Goal: Book appointment/travel/reservation

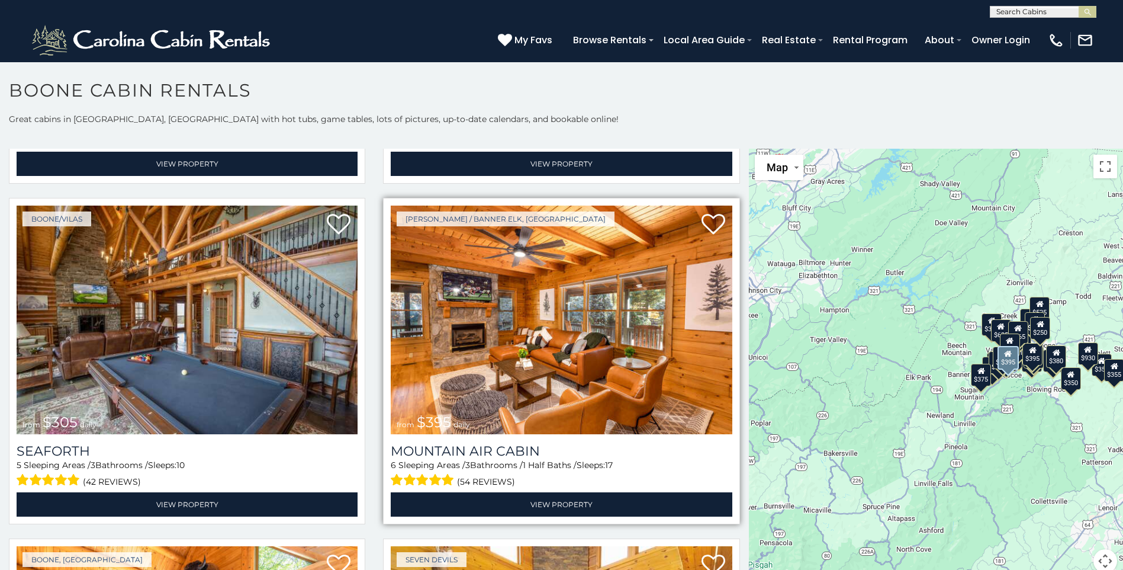
scroll to position [4086, 0]
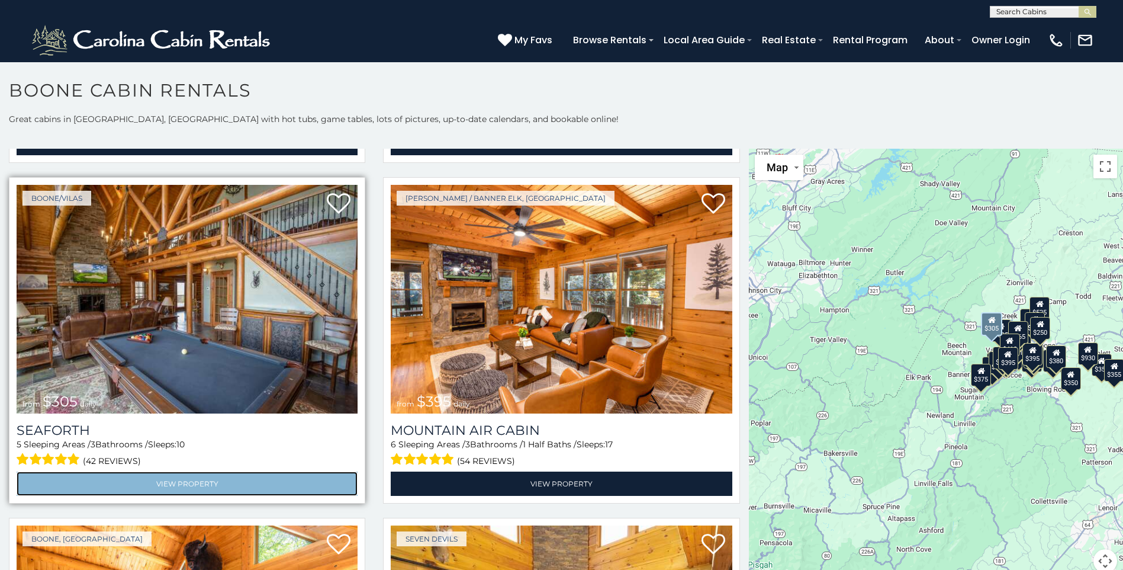
click at [162, 471] on link "View Property" at bounding box center [187, 483] width 341 height 24
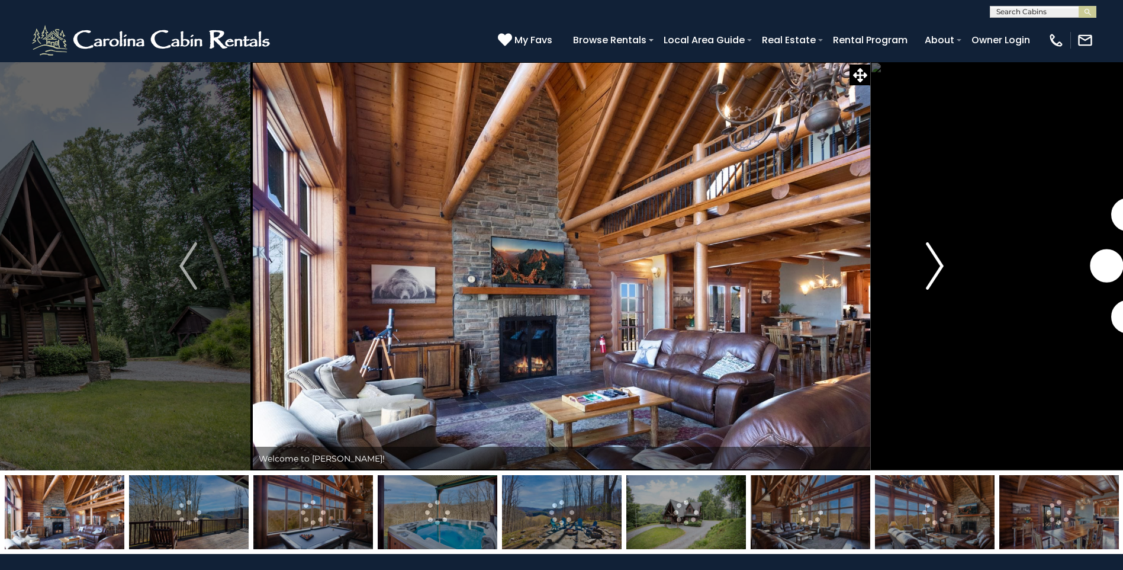
click at [942, 261] on img "Next" at bounding box center [935, 265] width 18 height 47
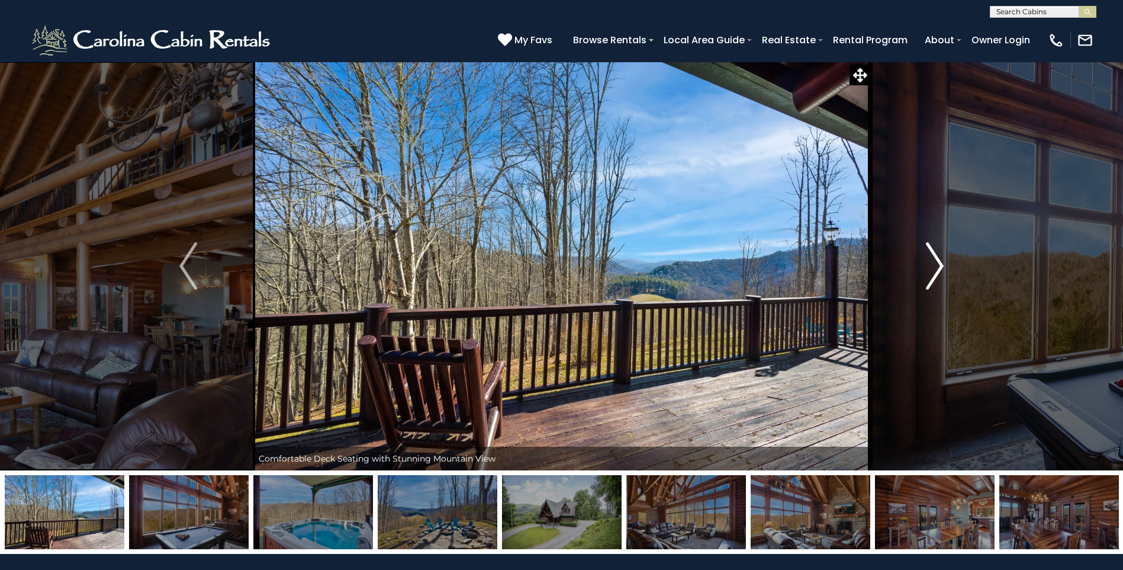
click at [942, 261] on img "Next" at bounding box center [935, 265] width 18 height 47
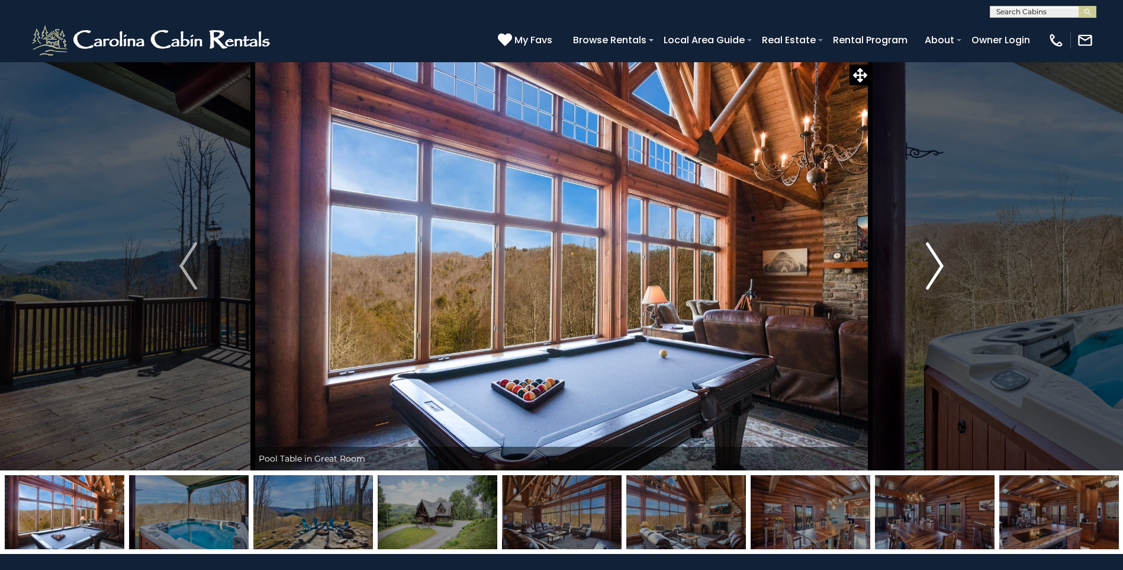
click at [942, 261] on img "Next" at bounding box center [935, 265] width 18 height 47
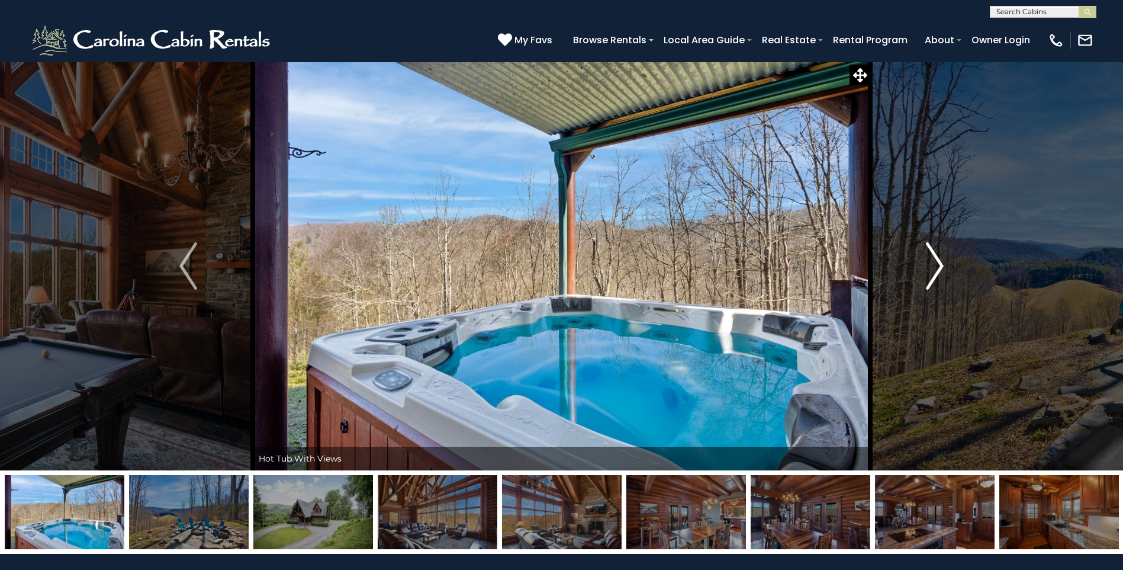
click at [942, 261] on img "Next" at bounding box center [935, 265] width 18 height 47
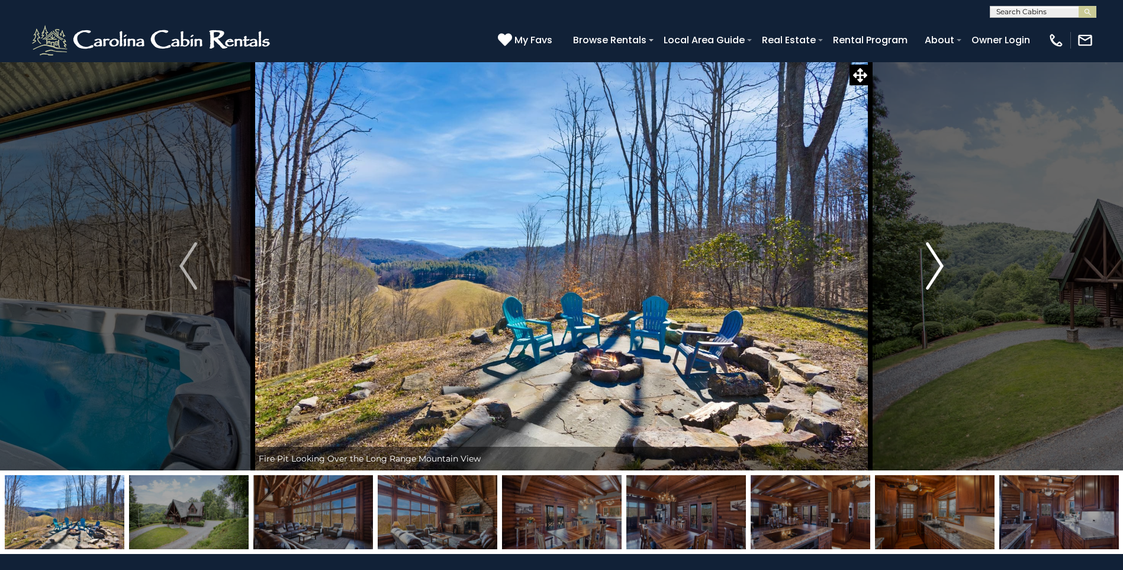
click at [942, 261] on img "Next" at bounding box center [935, 265] width 18 height 47
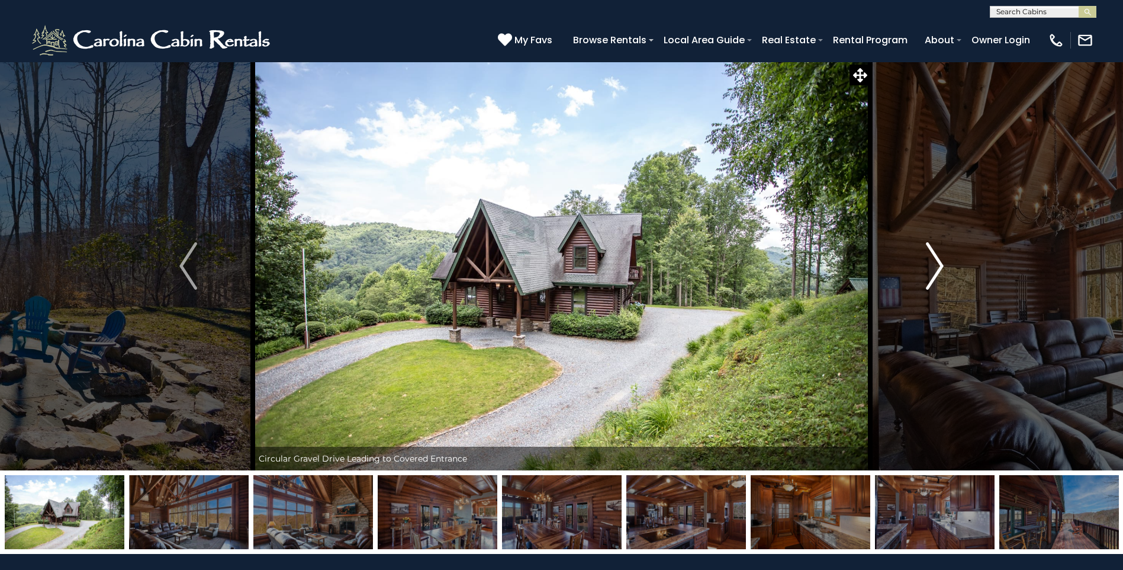
click at [942, 261] on img "Next" at bounding box center [935, 265] width 18 height 47
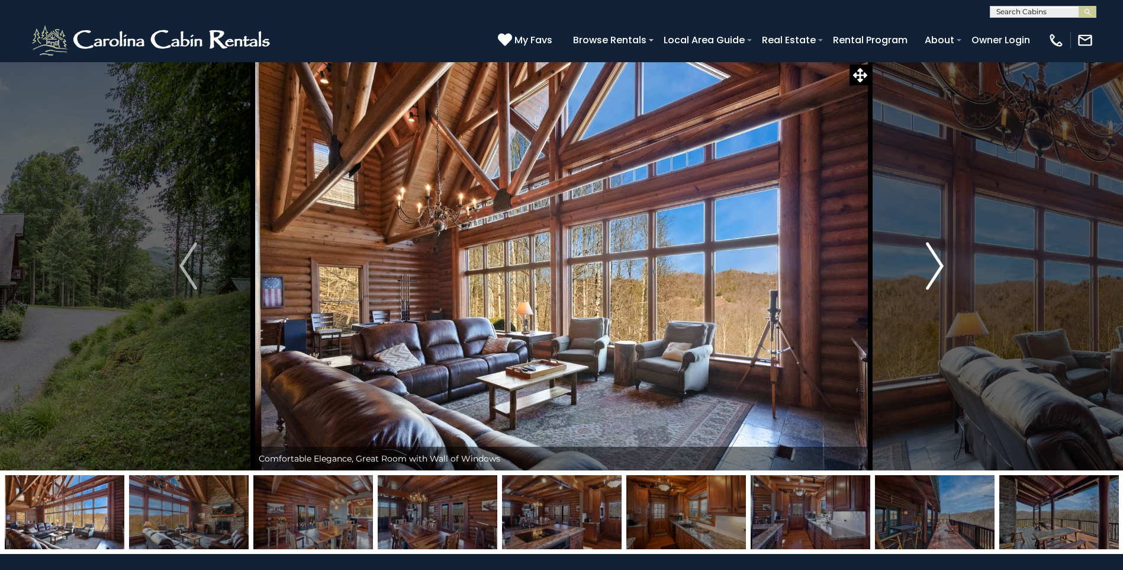
click at [942, 261] on img "Next" at bounding box center [935, 265] width 18 height 47
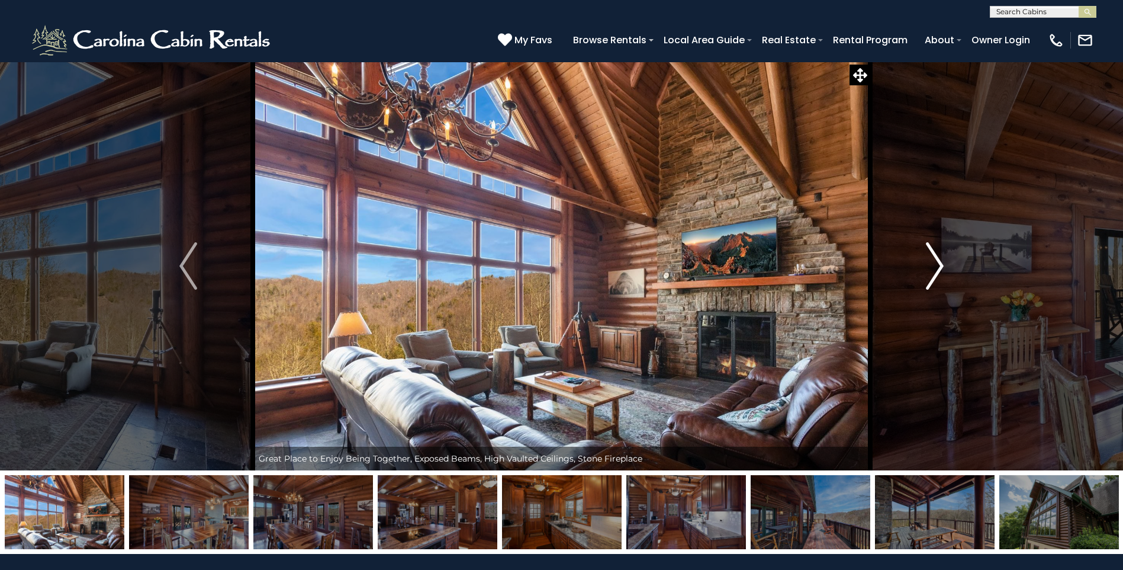
click at [942, 261] on img "Next" at bounding box center [935, 265] width 18 height 47
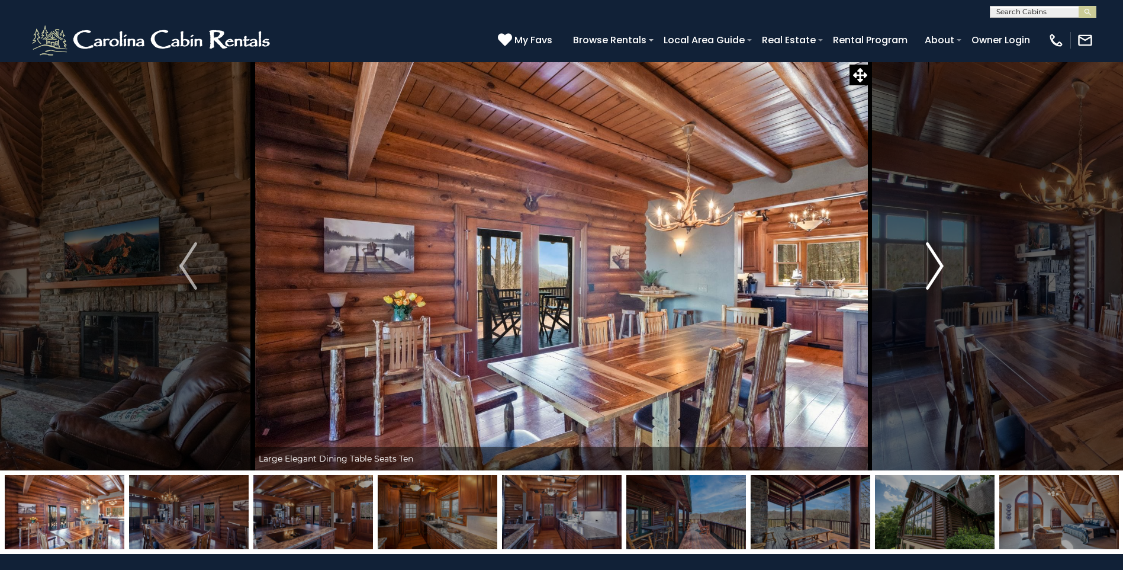
click at [942, 261] on img "Next" at bounding box center [935, 265] width 18 height 47
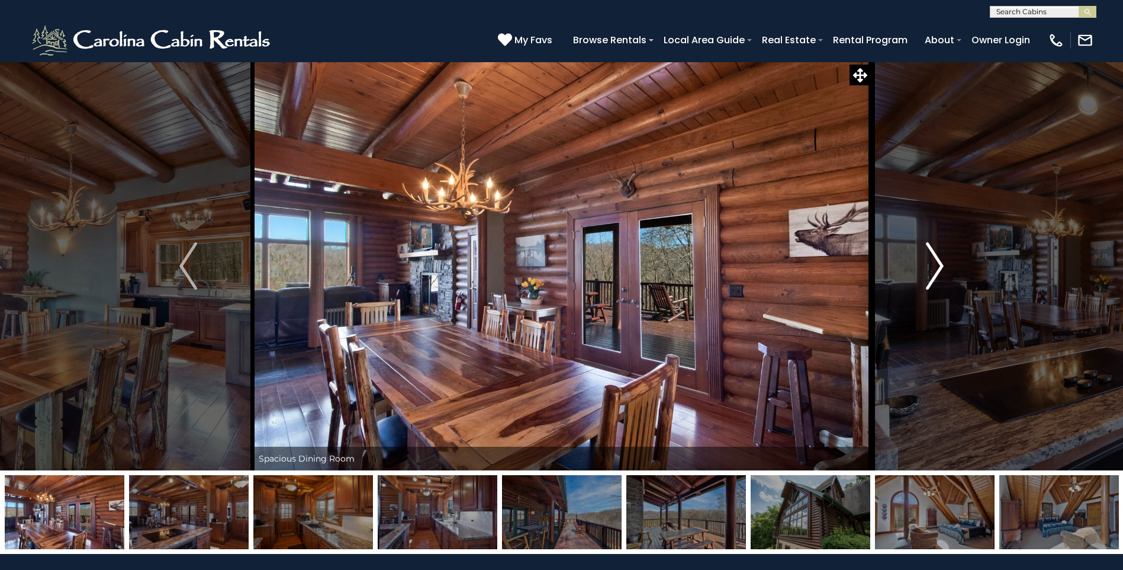
click at [942, 261] on img "Next" at bounding box center [935, 265] width 18 height 47
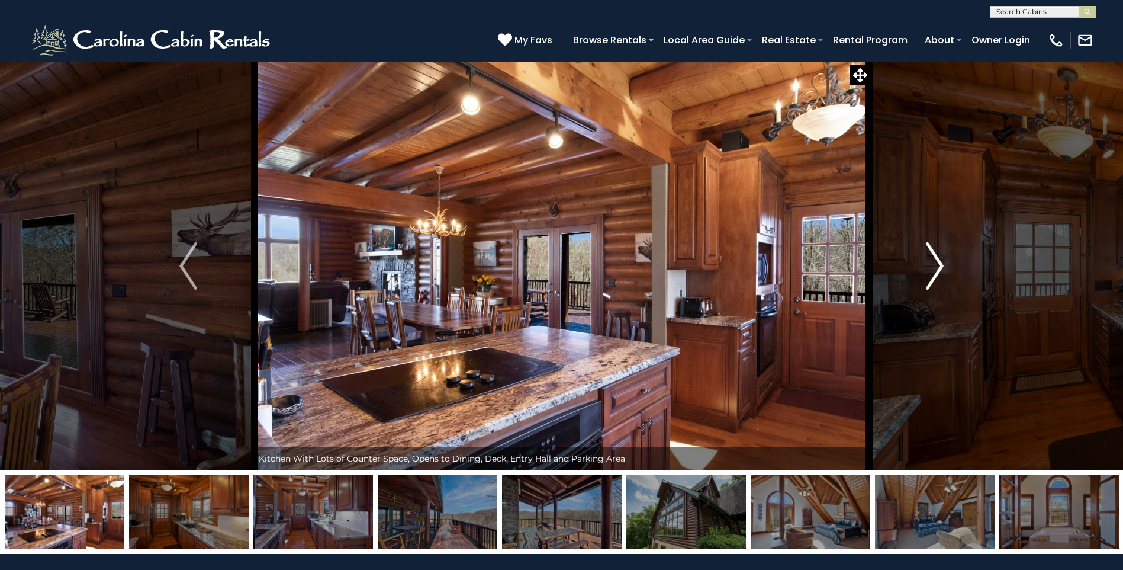
click at [942, 261] on img "Next" at bounding box center [935, 265] width 18 height 47
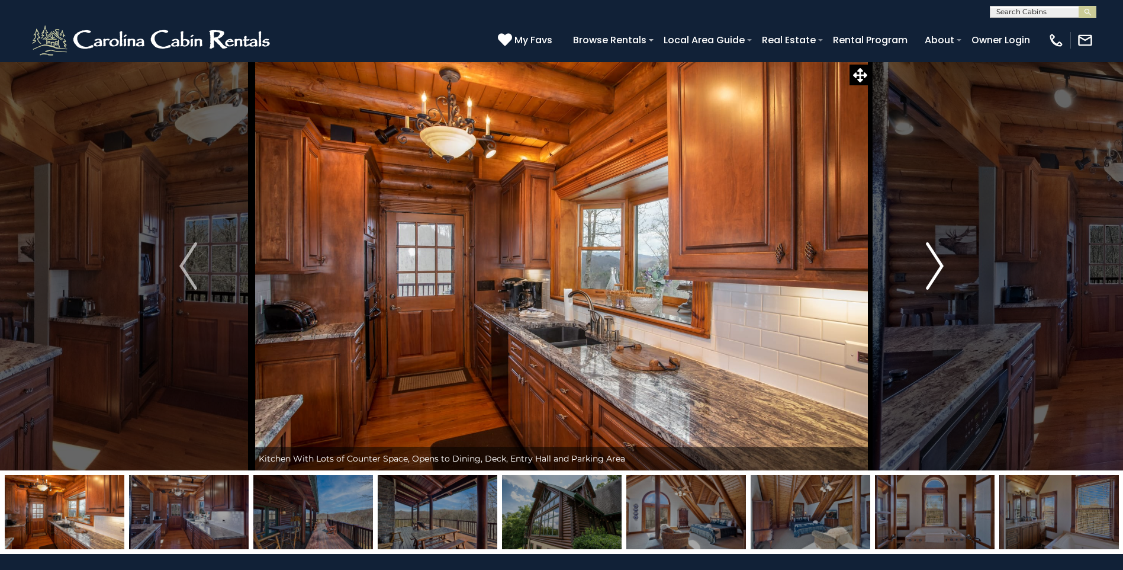
click at [942, 261] on img "Next" at bounding box center [935, 265] width 18 height 47
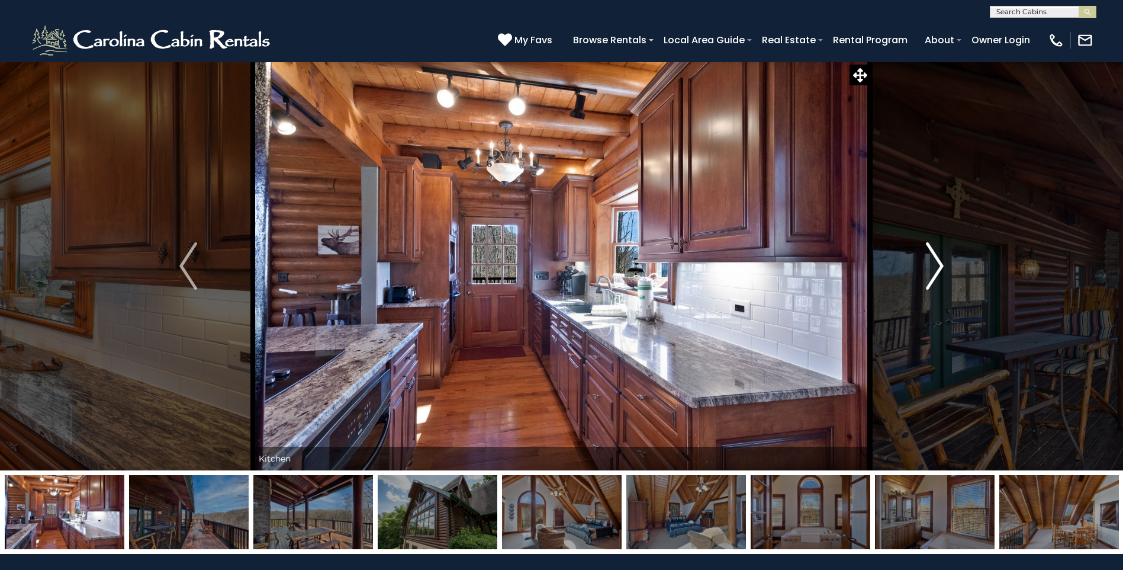
click at [942, 261] on img "Next" at bounding box center [935, 265] width 18 height 47
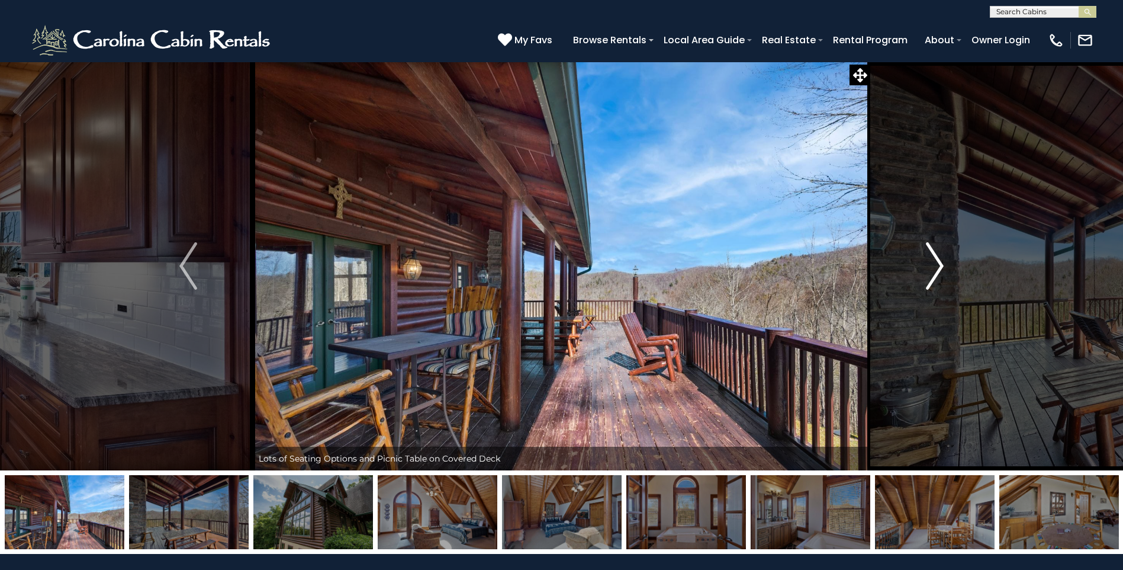
click at [942, 261] on img "Next" at bounding box center [935, 265] width 18 height 47
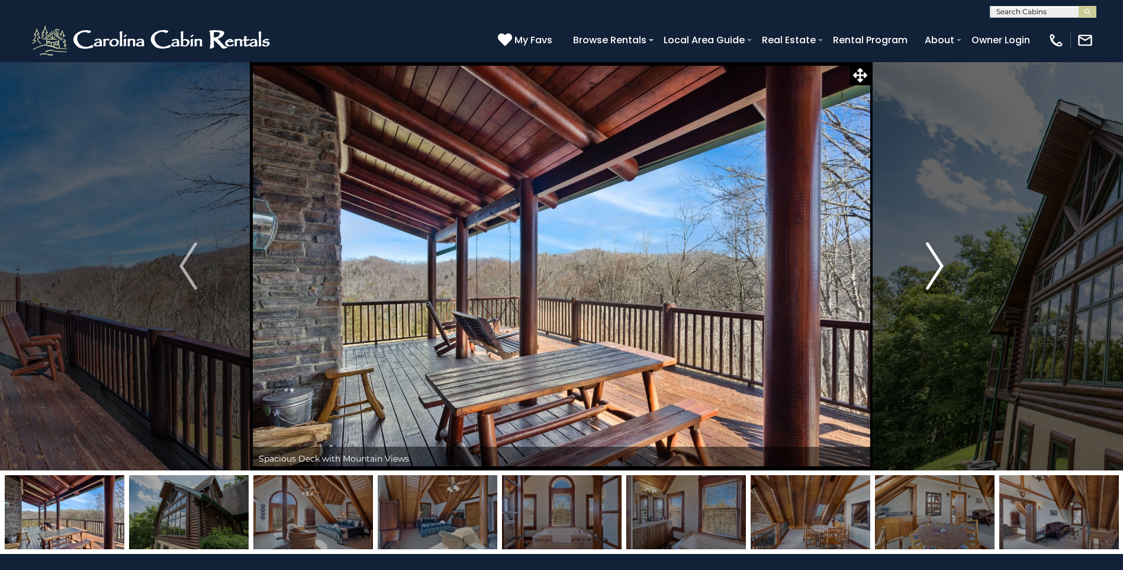
click at [942, 261] on img "Next" at bounding box center [935, 265] width 18 height 47
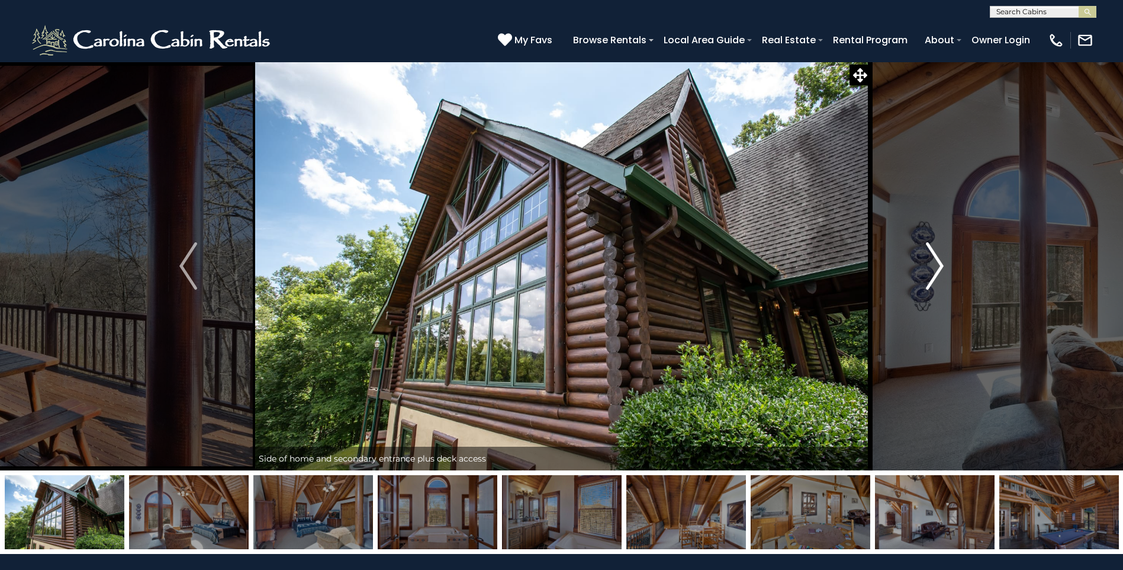
click at [942, 261] on img "Next" at bounding box center [935, 265] width 18 height 47
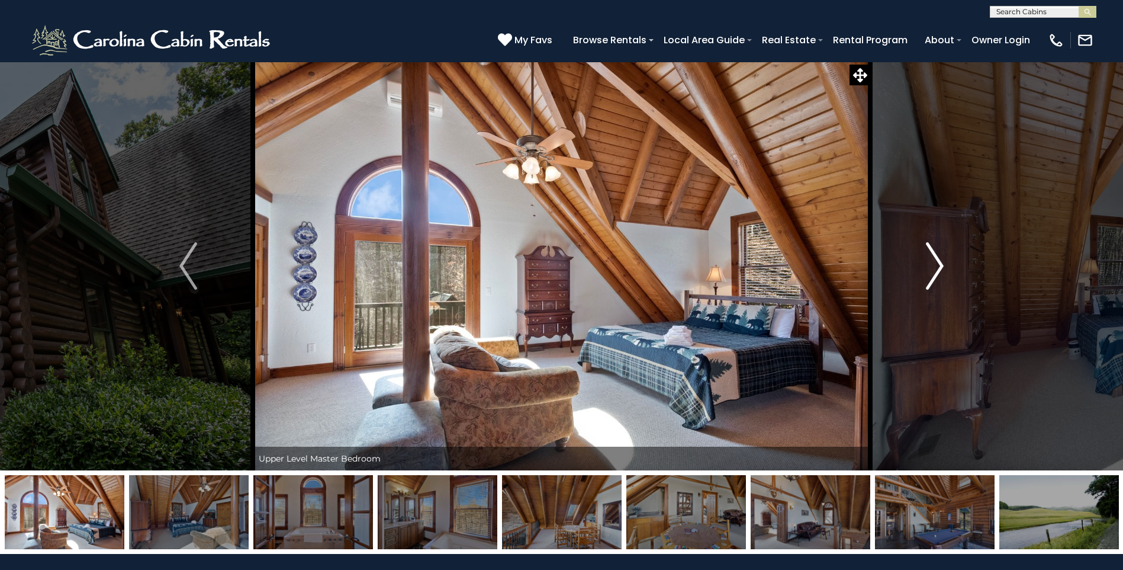
click at [942, 261] on img "Next" at bounding box center [935, 265] width 18 height 47
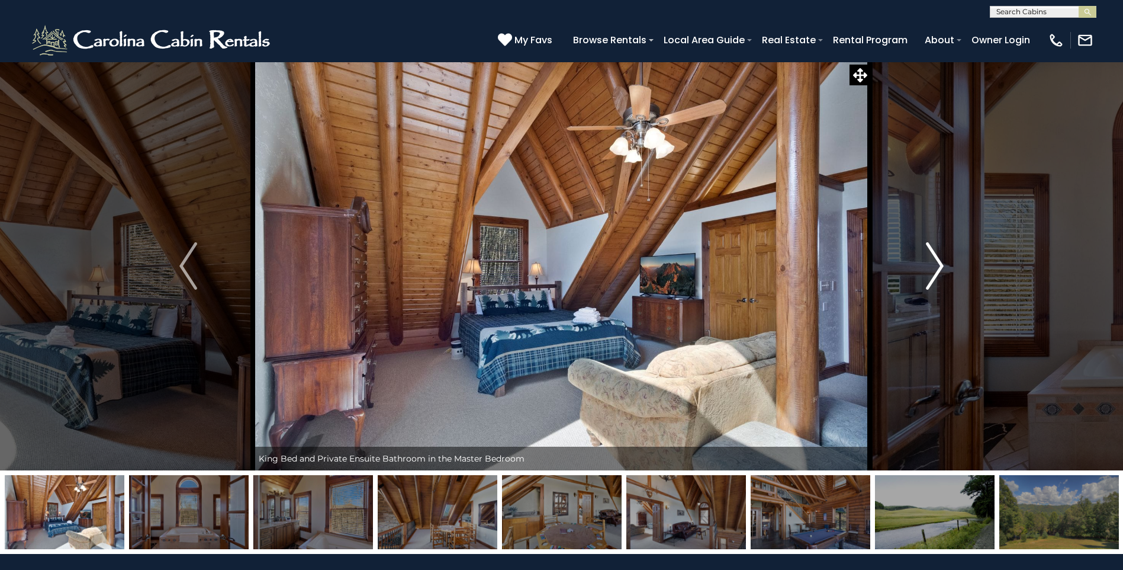
click at [942, 261] on img "Next" at bounding box center [935, 265] width 18 height 47
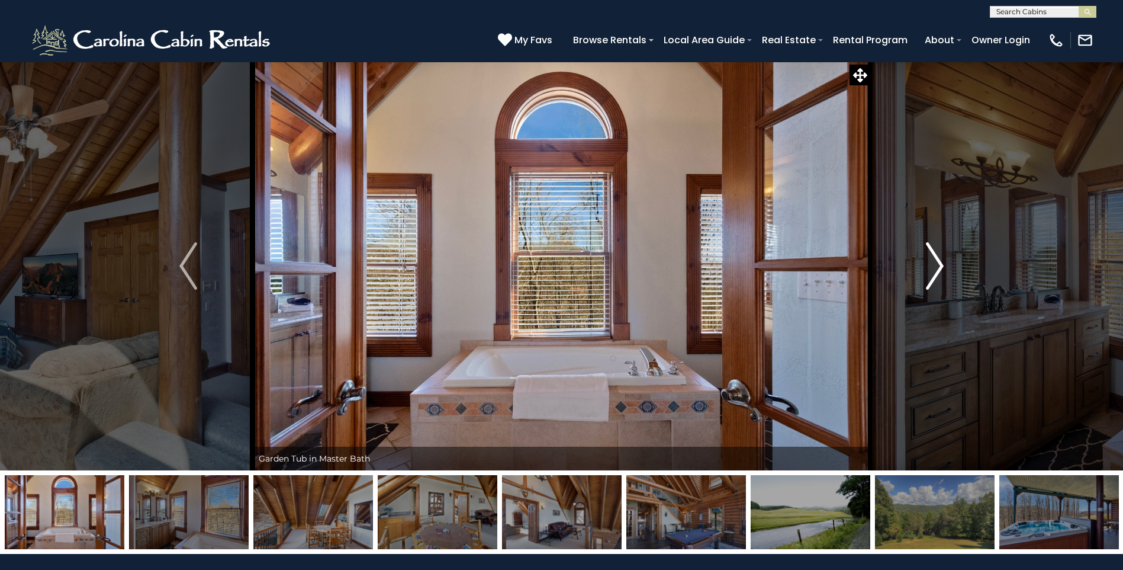
click at [942, 261] on img "Next" at bounding box center [935, 265] width 18 height 47
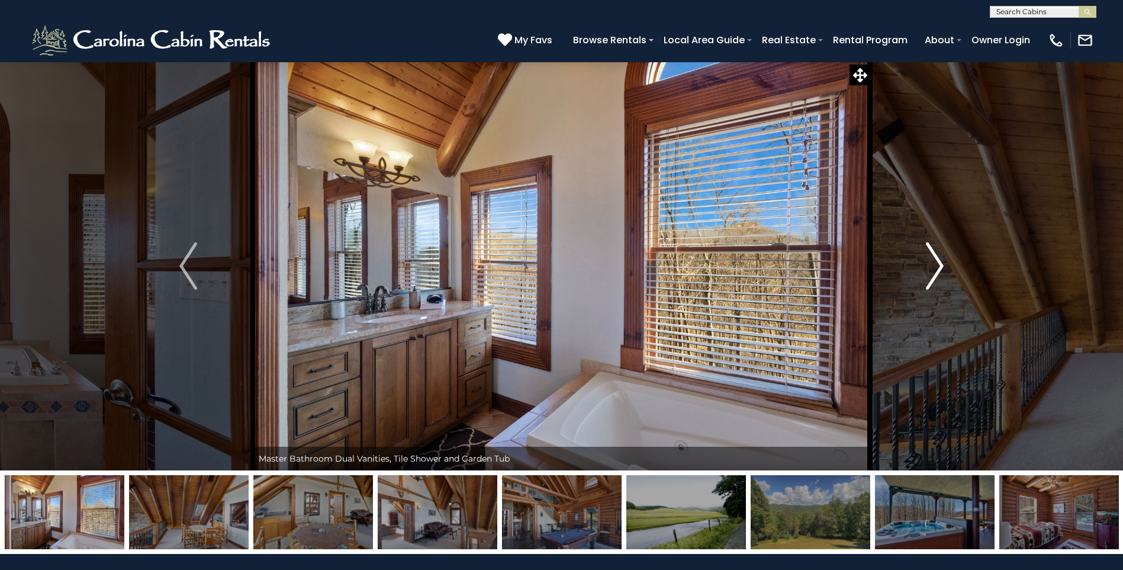
click at [942, 261] on img "Next" at bounding box center [935, 265] width 18 height 47
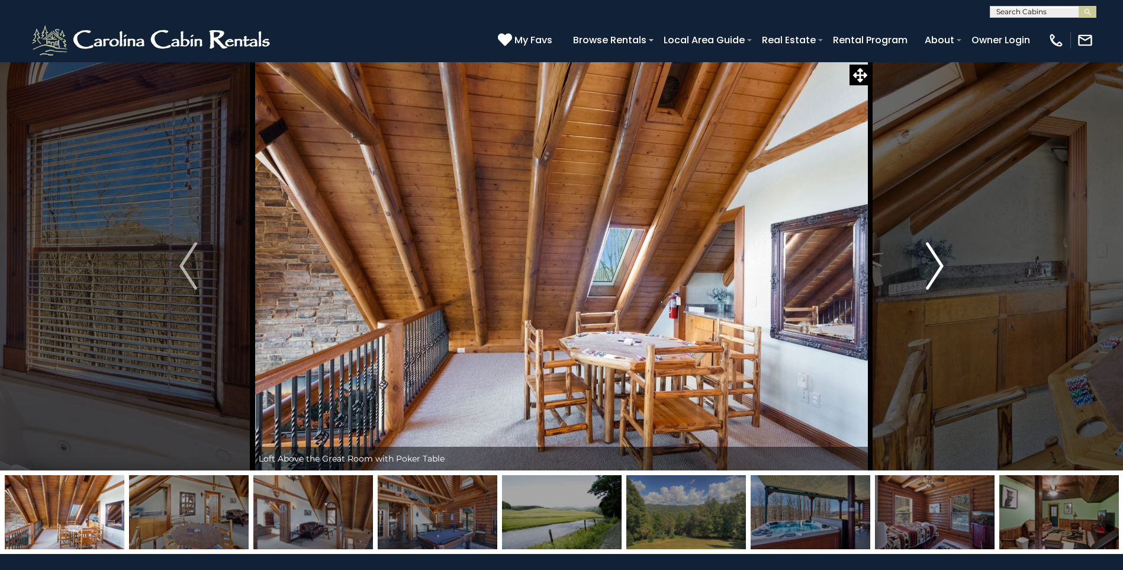
click at [942, 261] on img "Next" at bounding box center [935, 265] width 18 height 47
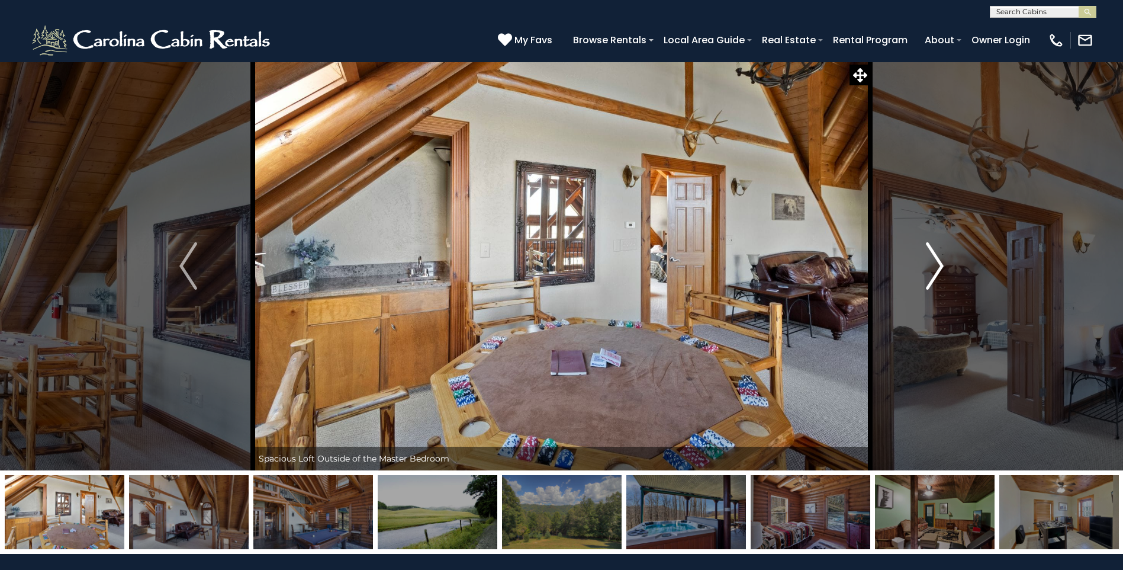
click at [942, 261] on img "Next" at bounding box center [935, 265] width 18 height 47
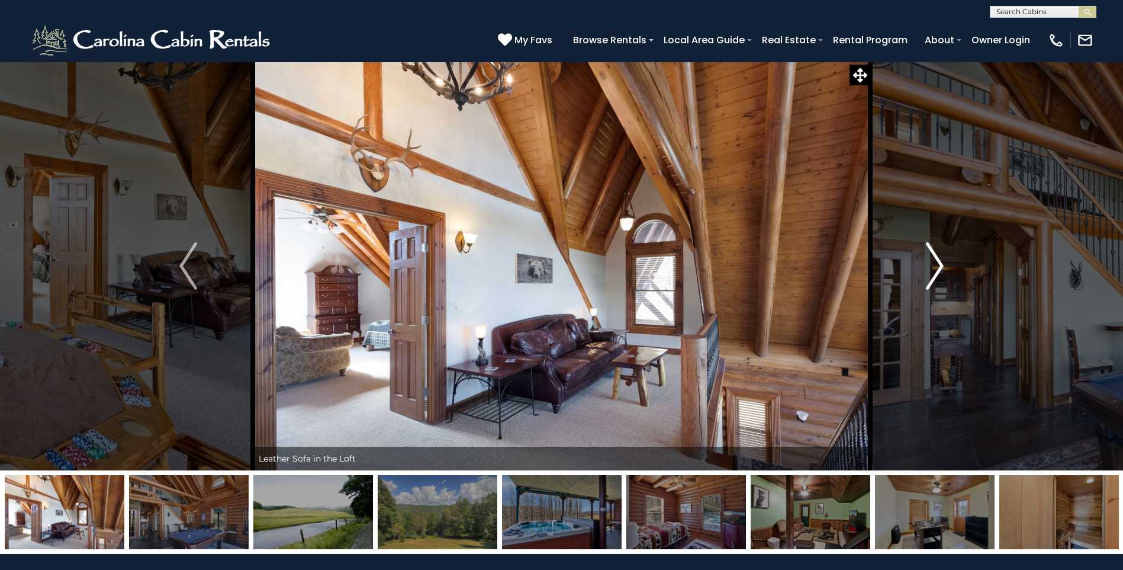
click at [942, 261] on img "Next" at bounding box center [935, 265] width 18 height 47
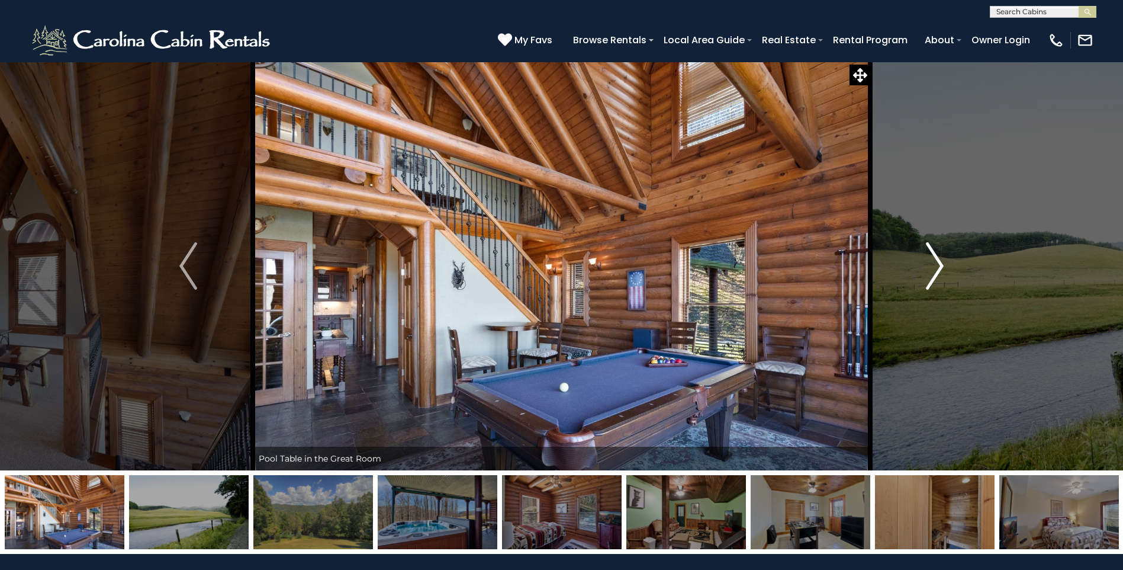
click at [942, 261] on img "Next" at bounding box center [935, 265] width 18 height 47
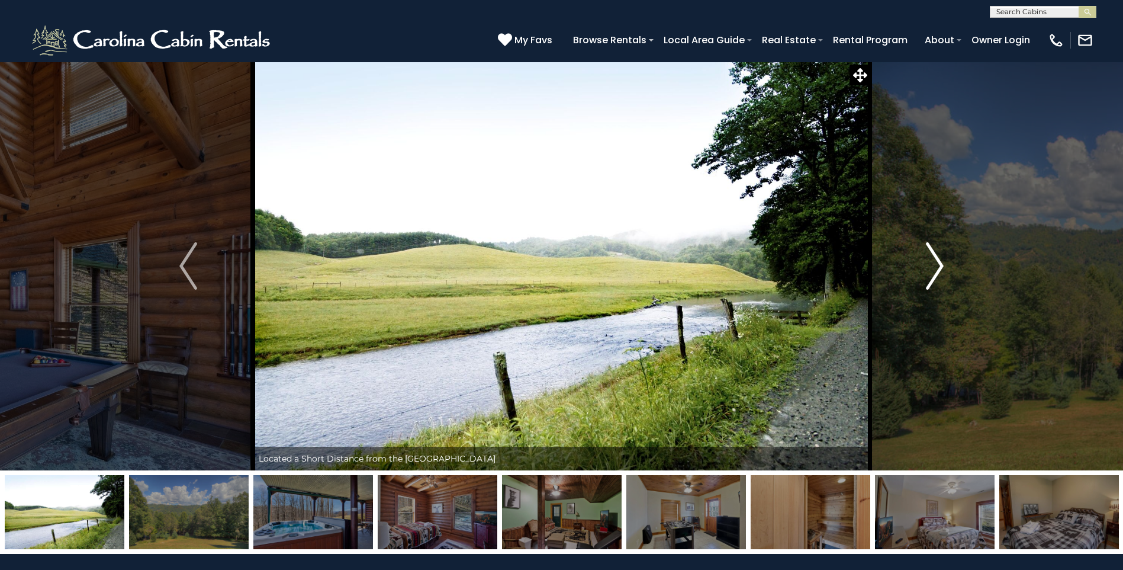
click at [942, 261] on img "Next" at bounding box center [935, 265] width 18 height 47
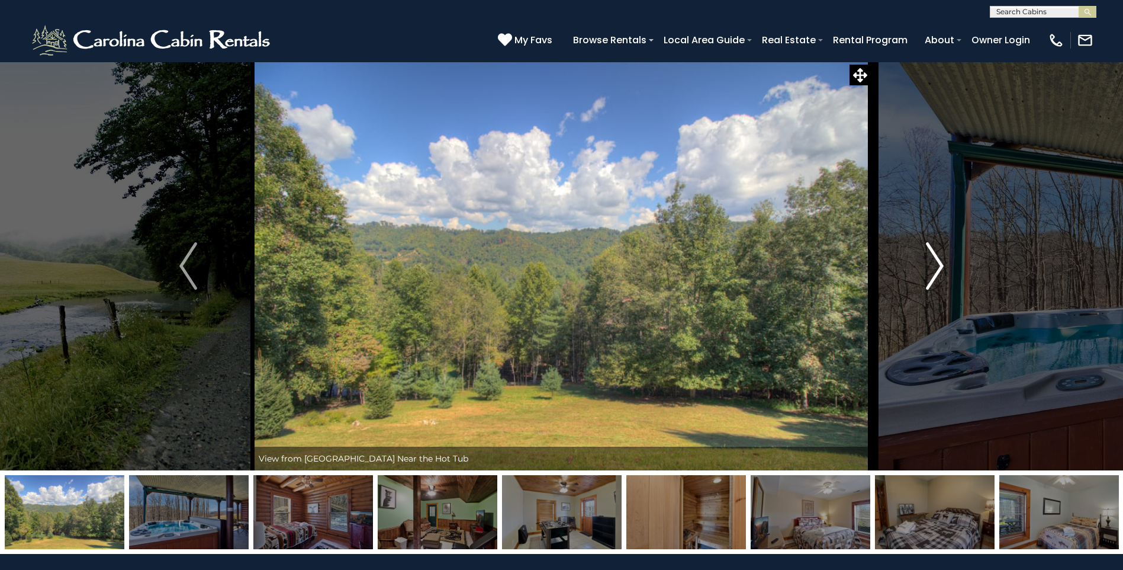
click at [942, 261] on img "Next" at bounding box center [935, 265] width 18 height 47
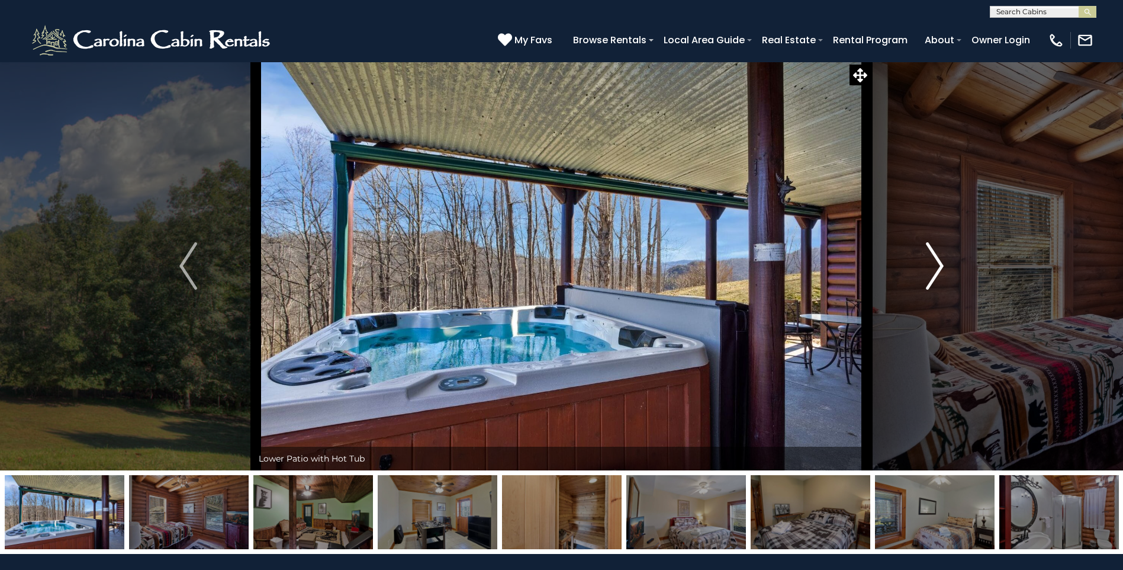
click at [942, 261] on img "Next" at bounding box center [935, 265] width 18 height 47
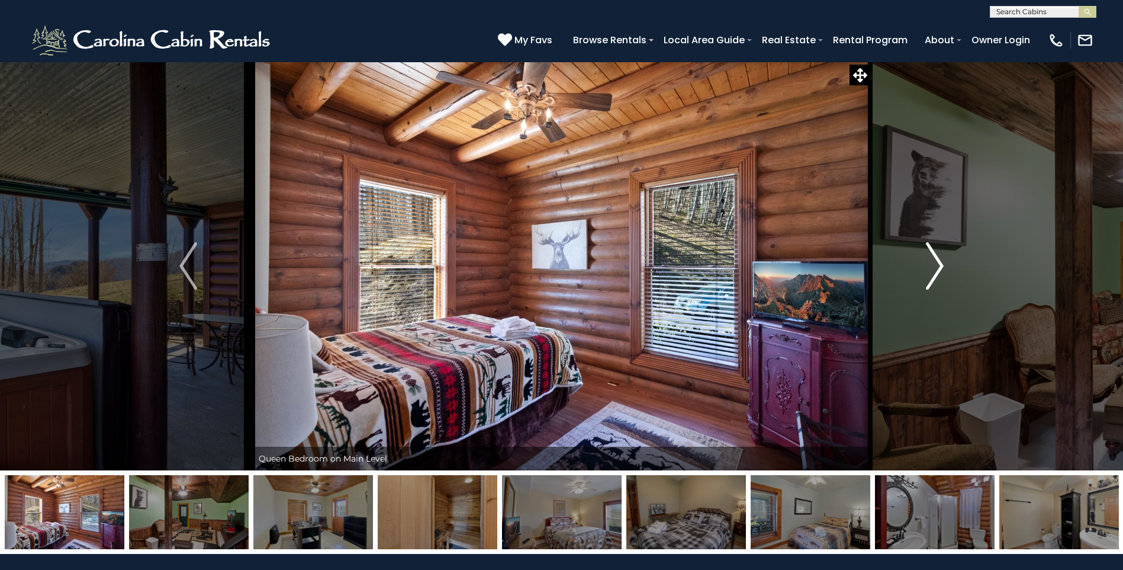
click at [942, 261] on img "Next" at bounding box center [935, 265] width 18 height 47
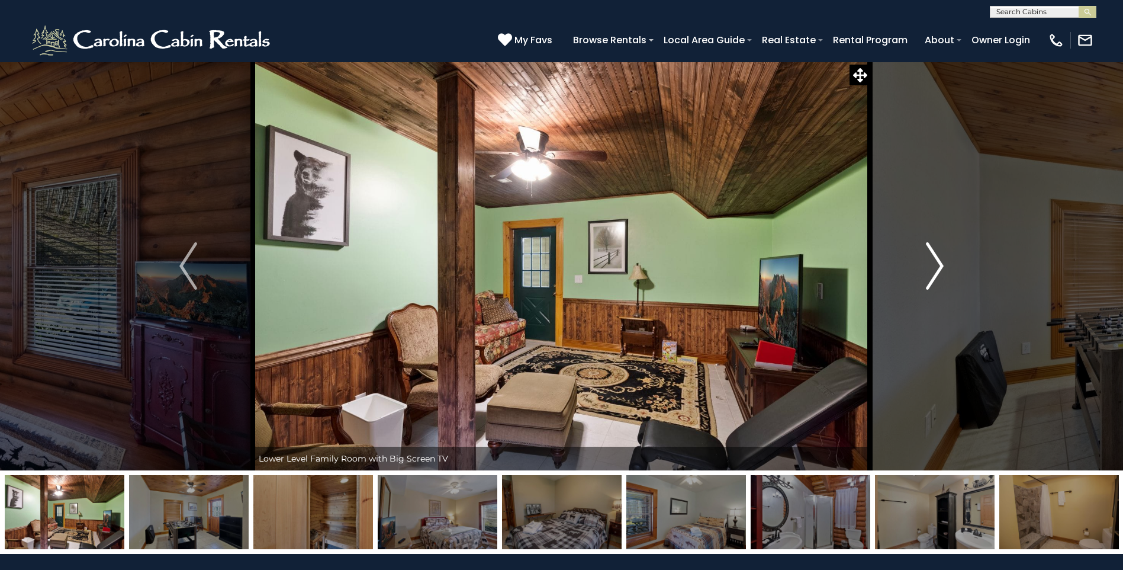
click at [942, 261] on img "Next" at bounding box center [935, 265] width 18 height 47
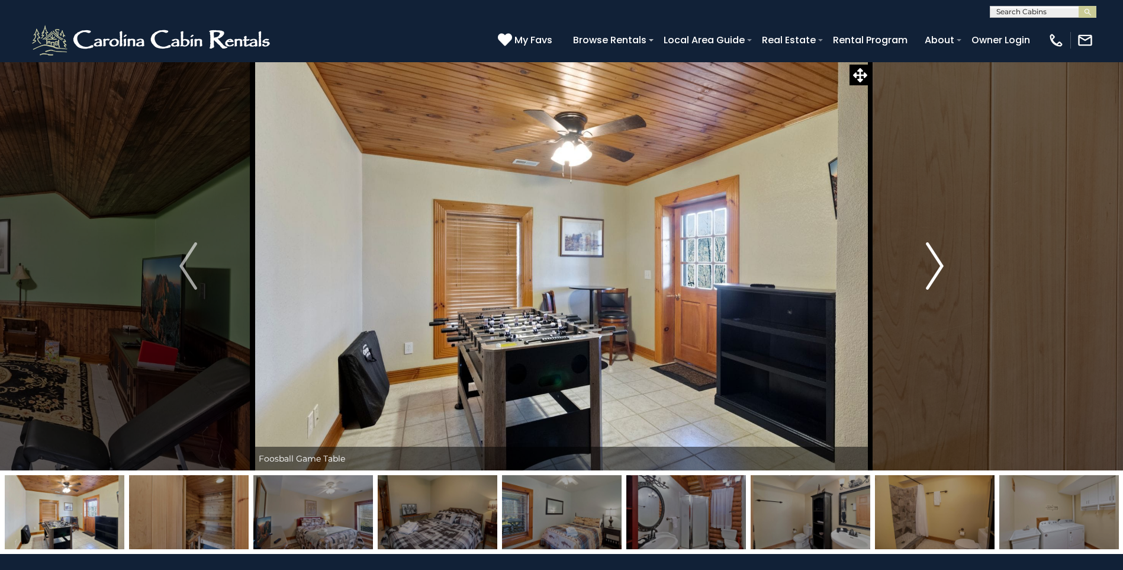
click at [942, 261] on img "Next" at bounding box center [935, 265] width 18 height 47
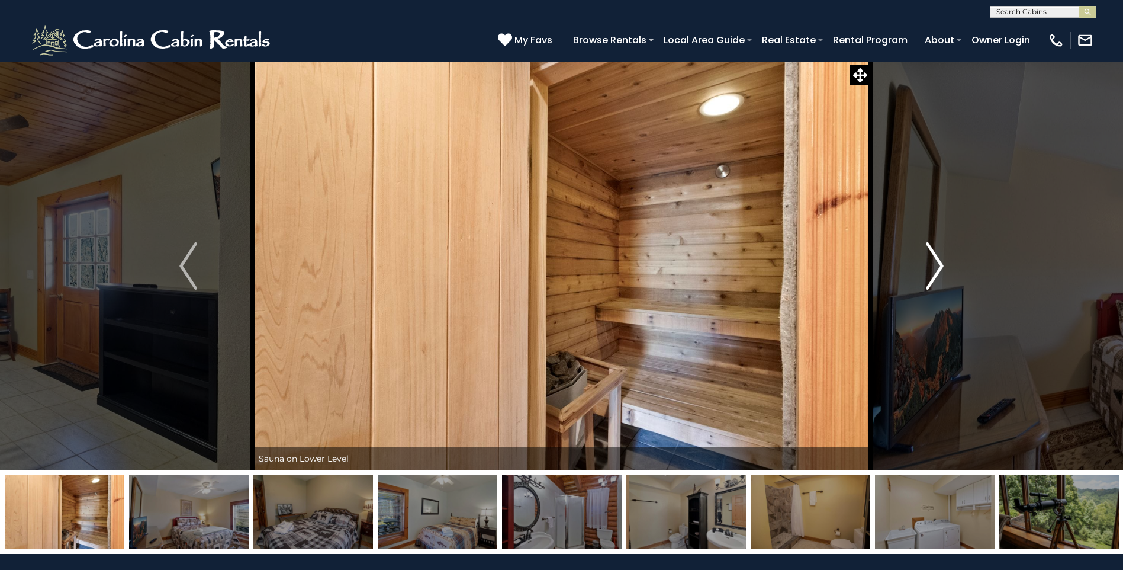
click at [942, 261] on img "Next" at bounding box center [935, 265] width 18 height 47
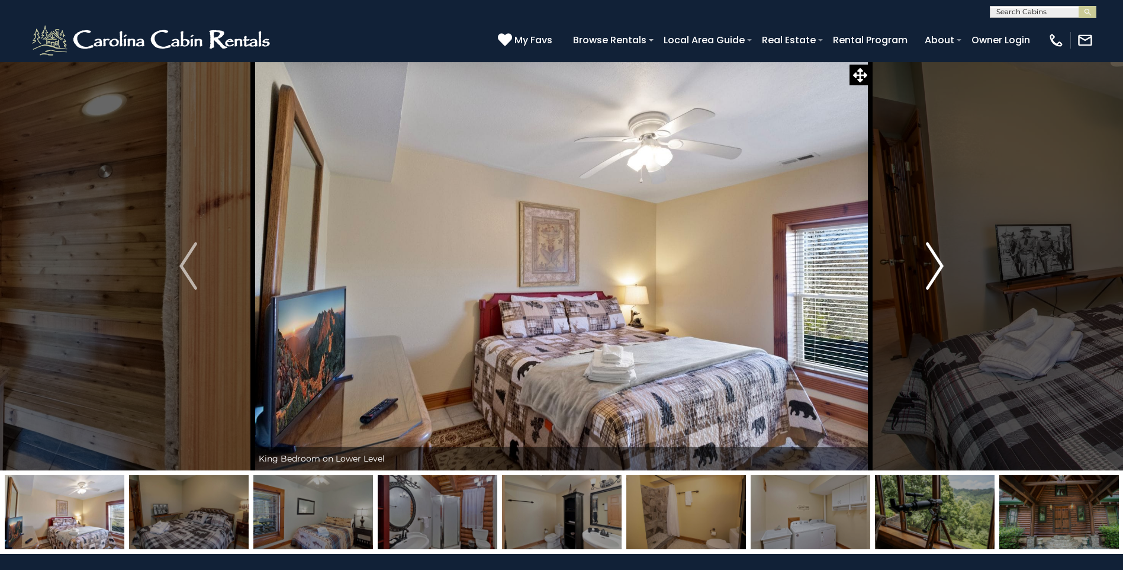
click at [942, 261] on img "Next" at bounding box center [935, 265] width 18 height 47
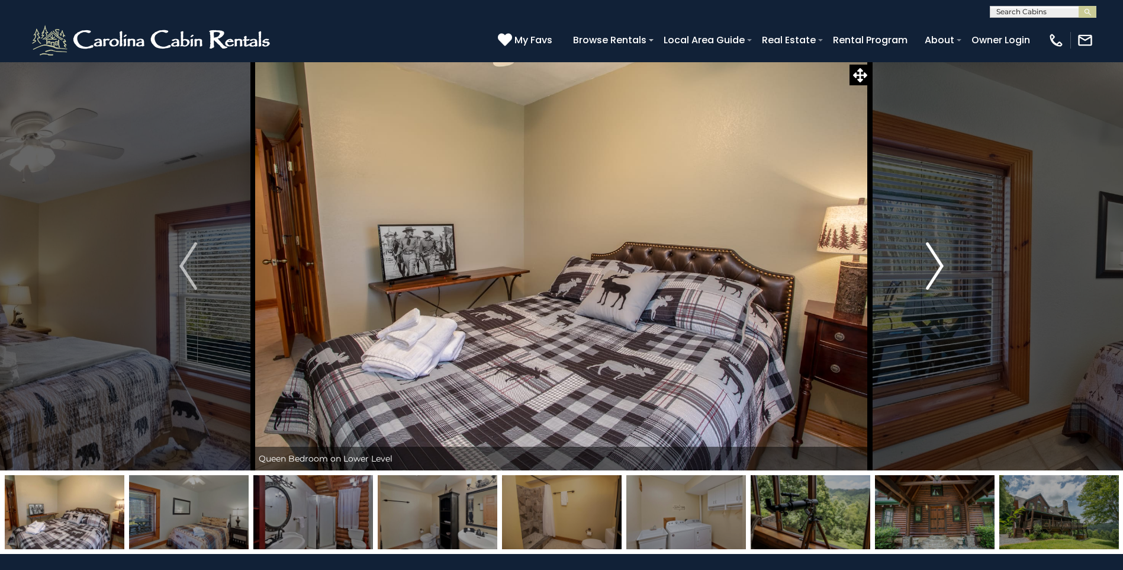
click at [942, 261] on img "Next" at bounding box center [935, 265] width 18 height 47
